Goal: Task Accomplishment & Management: Manage account settings

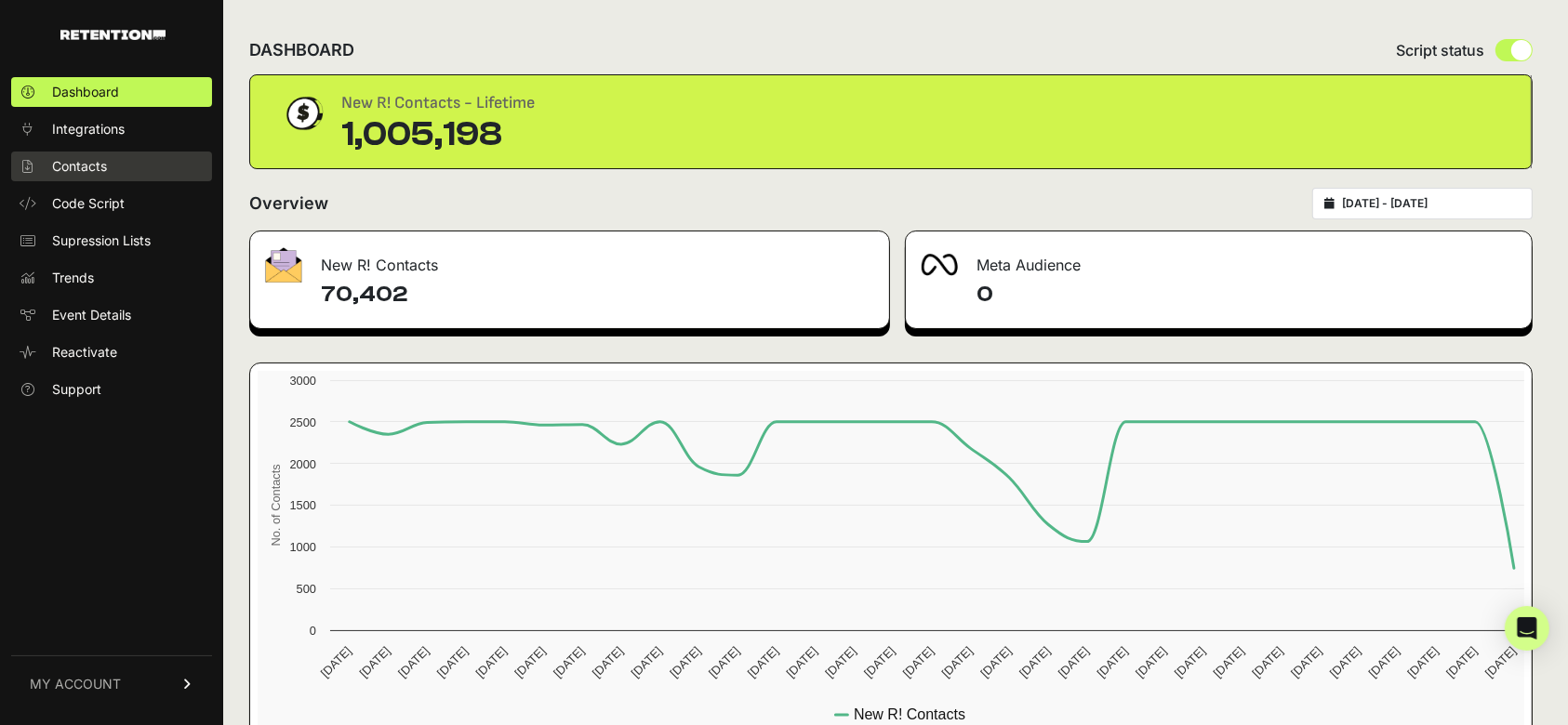
click at [102, 167] on span "Contacts" at bounding box center [79, 166] width 54 height 19
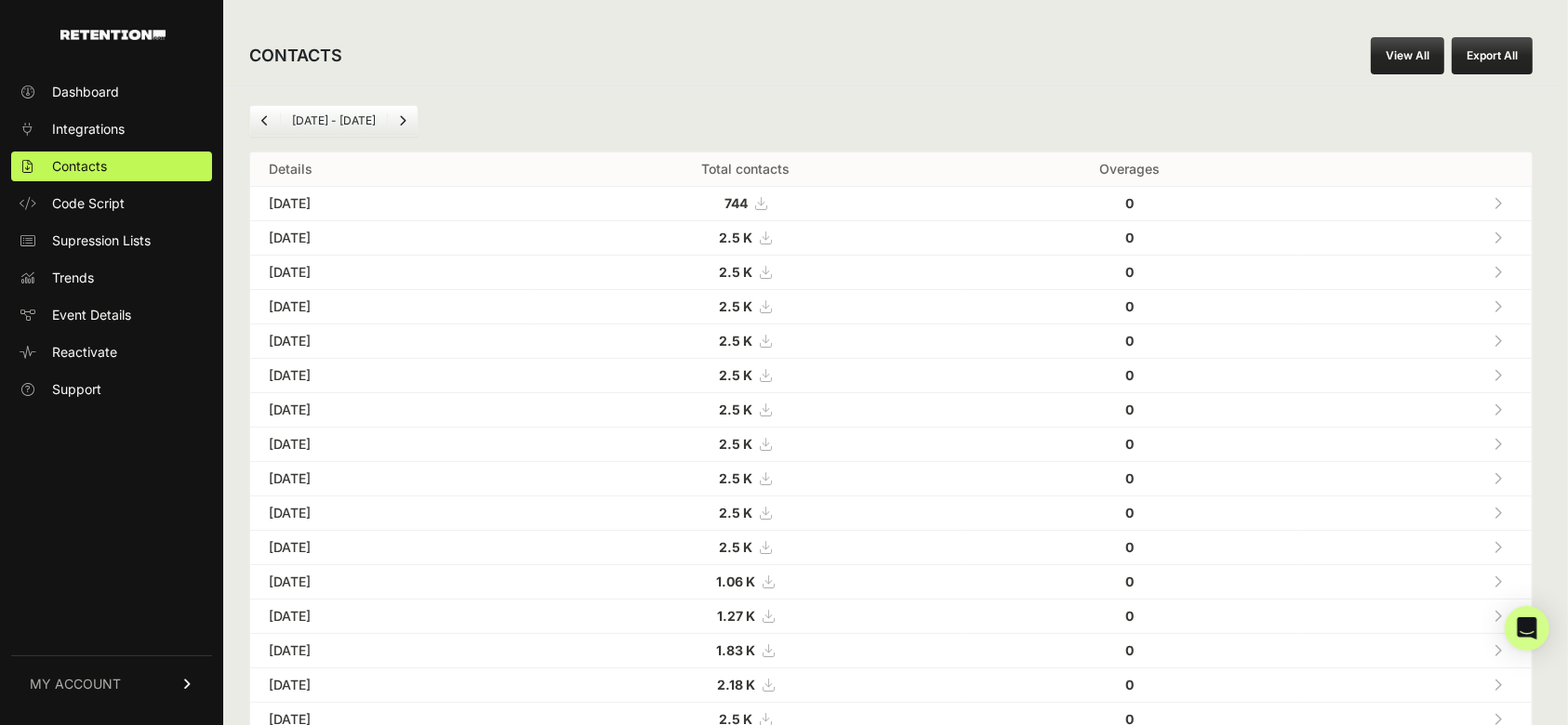
click at [1499, 235] on link at bounding box center [1497, 238] width 31 height 39
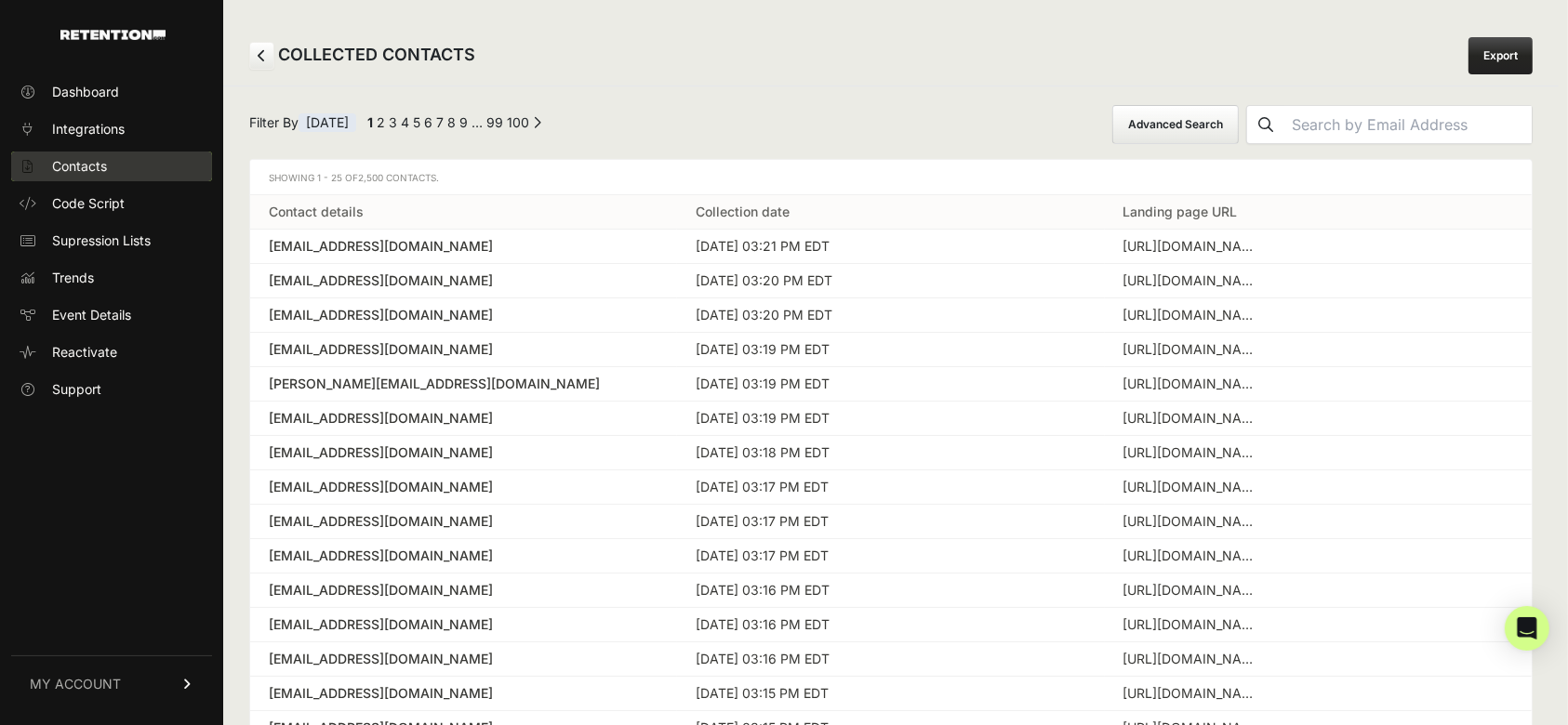
click at [126, 162] on link "Contacts" at bounding box center [112, 166] width 201 height 30
